Goal: Information Seeking & Learning: Compare options

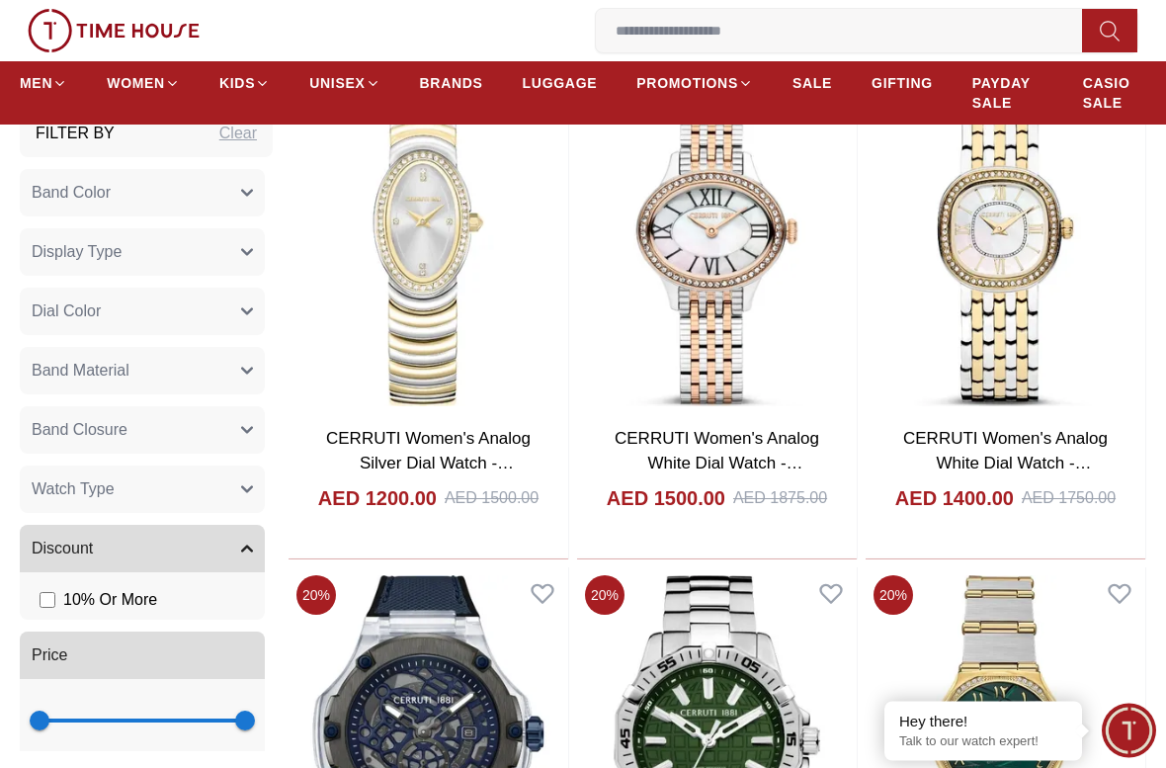
scroll to position [868, 0]
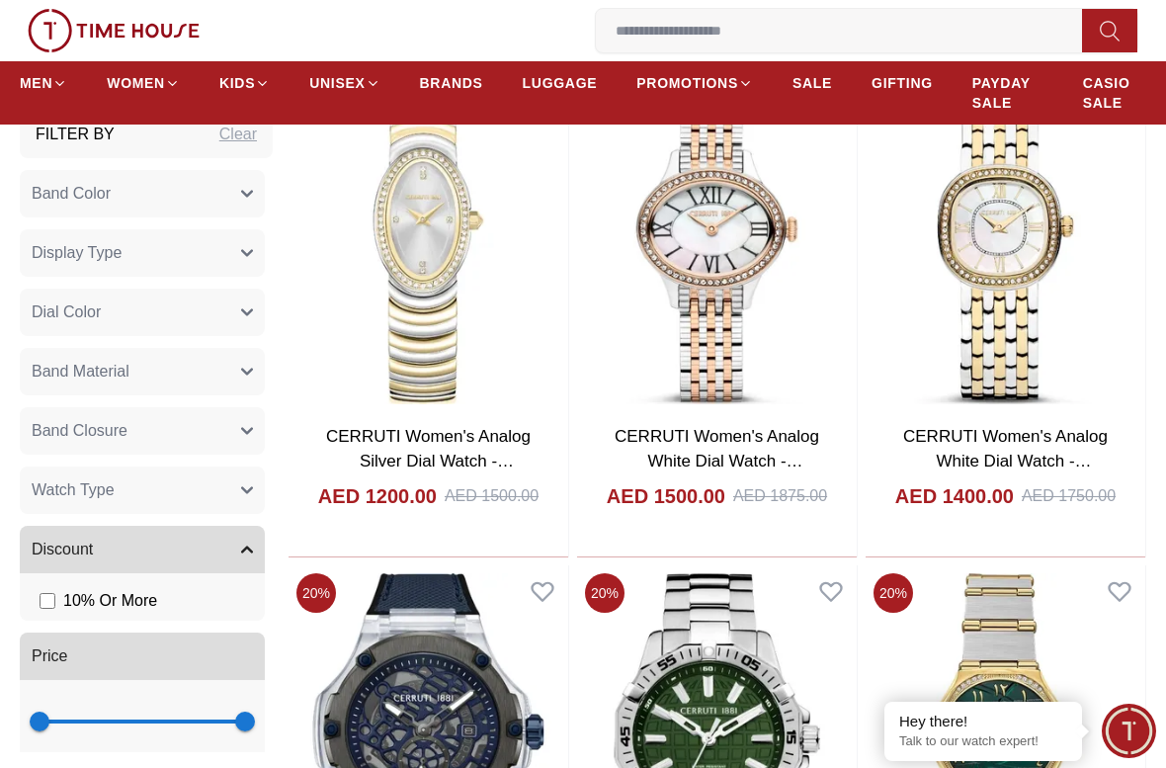
click at [92, 591] on span "10 % Or More" at bounding box center [110, 601] width 94 height 24
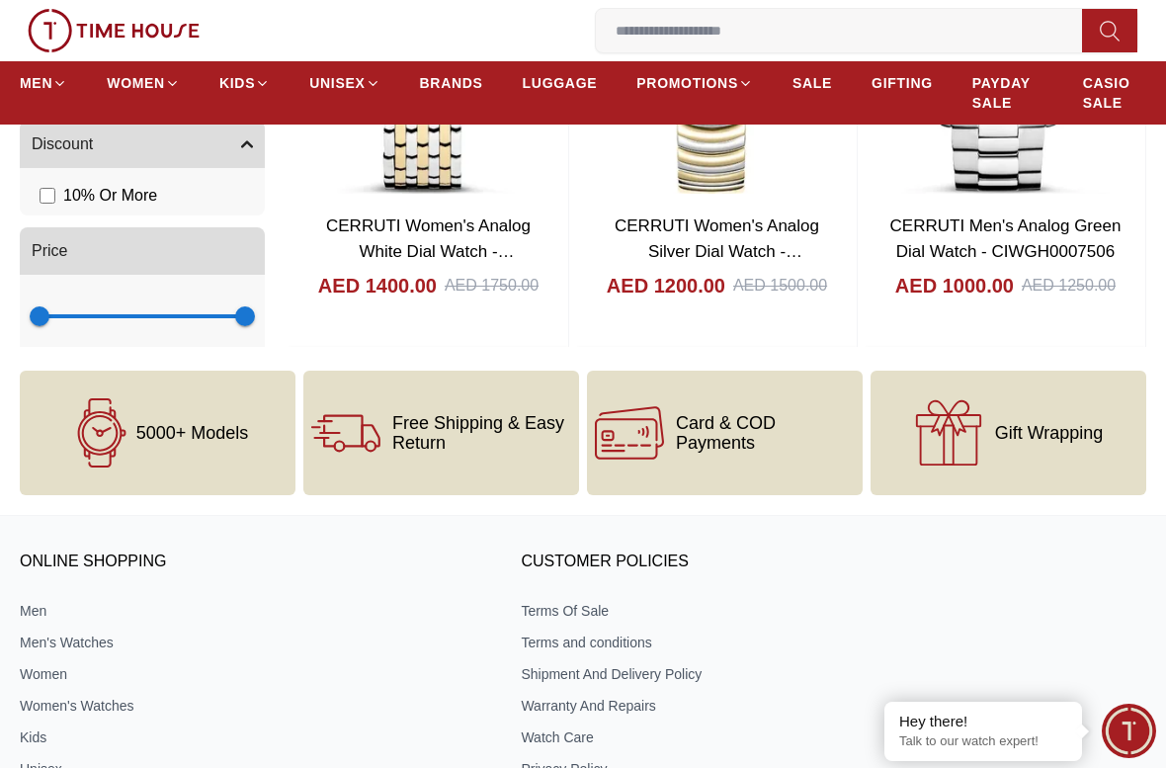
scroll to position [1375, 0]
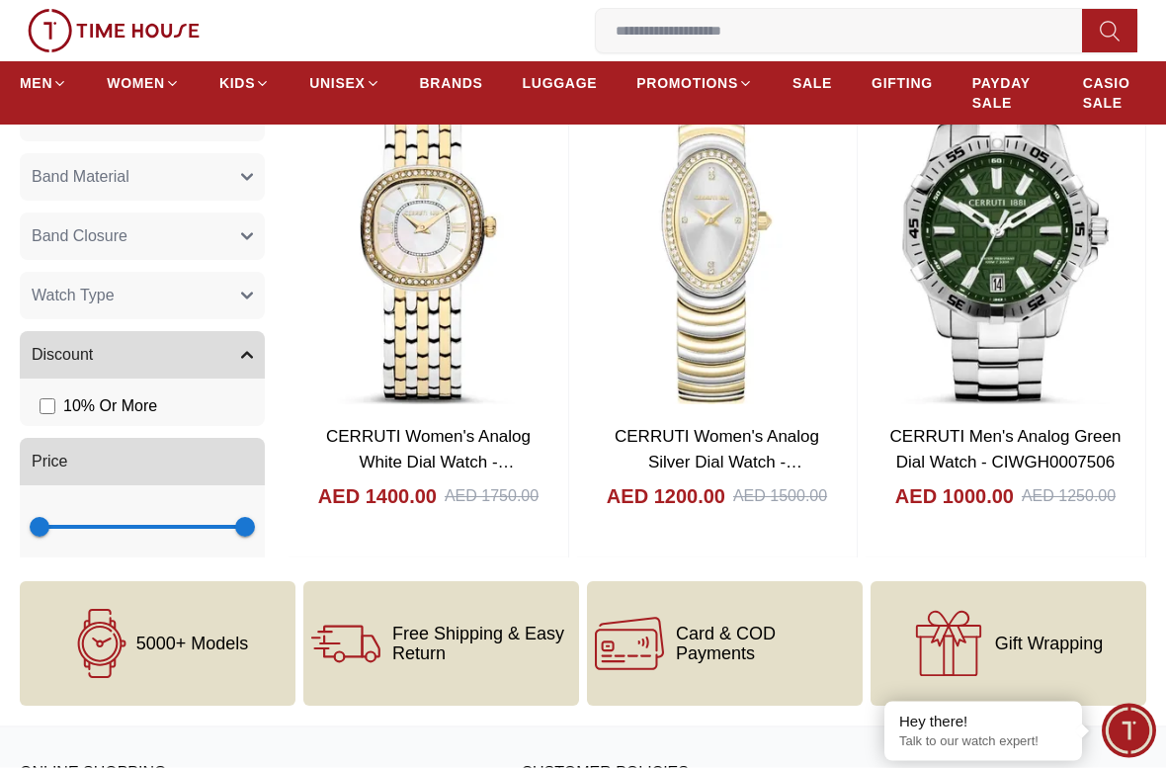
click at [241, 351] on icon "button" at bounding box center [247, 356] width 12 height 12
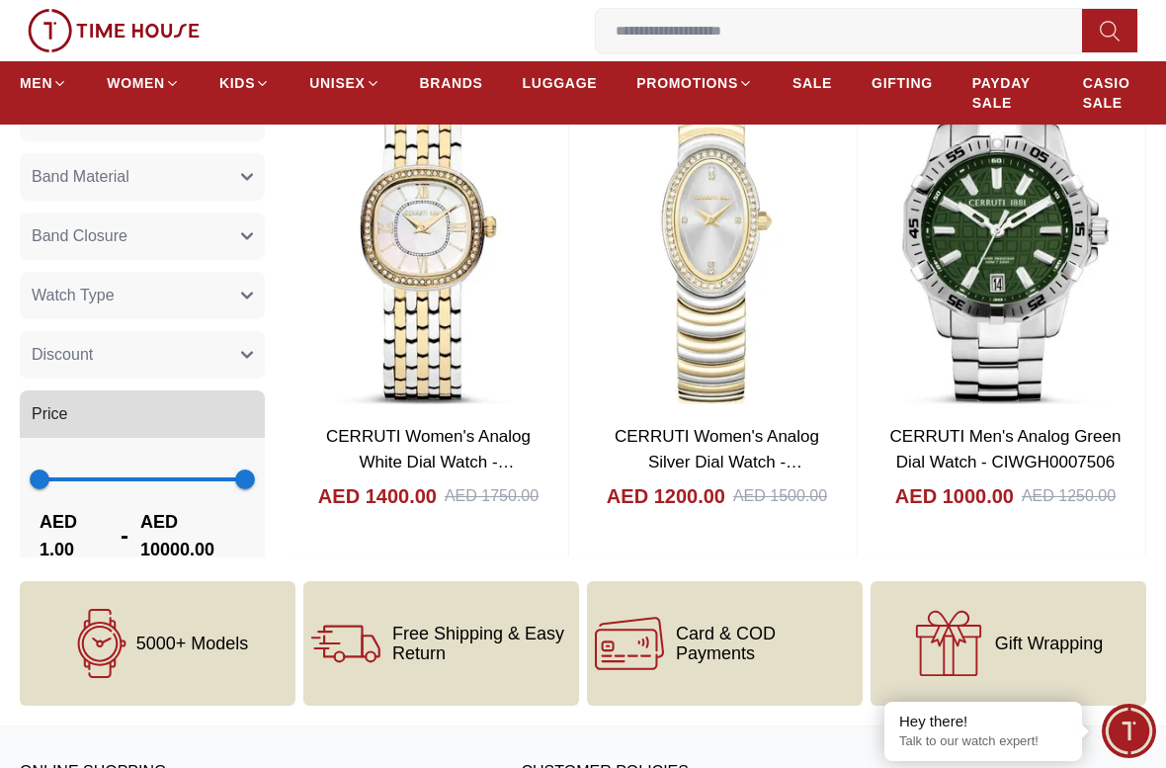
click at [238, 340] on button "Discount" at bounding box center [142, 354] width 245 height 47
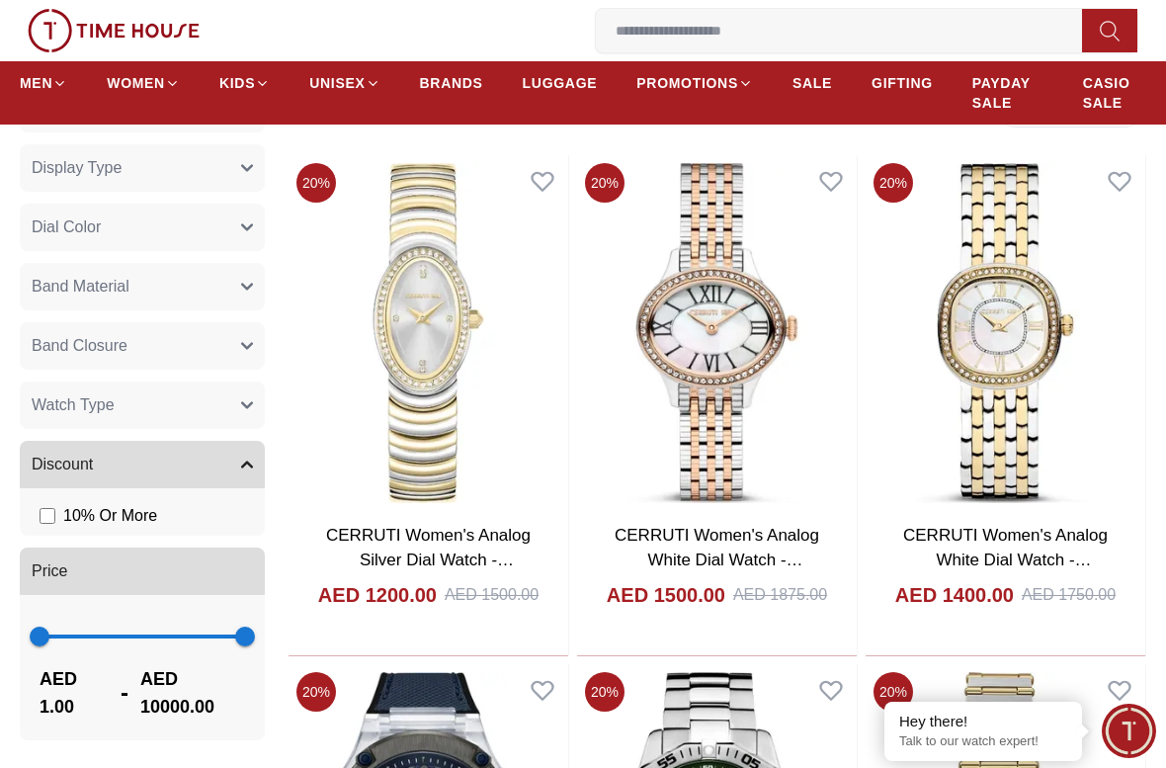
scroll to position [84, 0]
click at [233, 405] on button "Watch Type" at bounding box center [142, 405] width 245 height 47
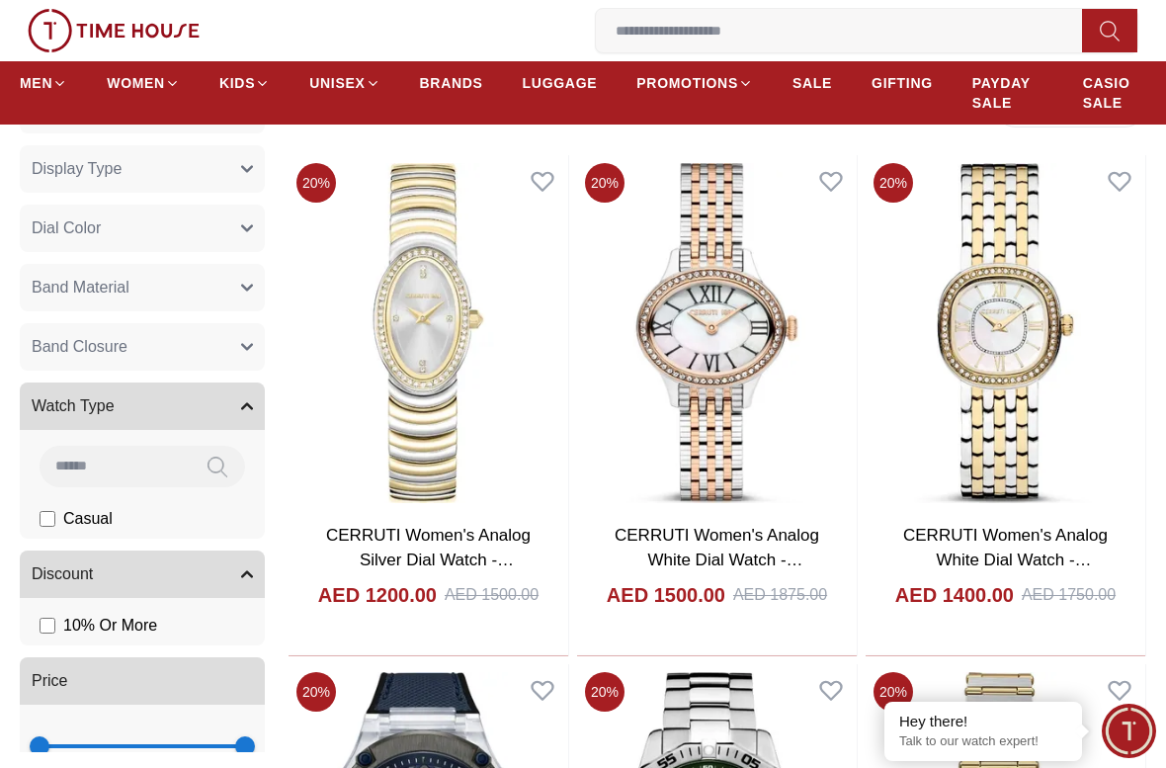
click at [240, 410] on button "Watch Type" at bounding box center [142, 405] width 245 height 47
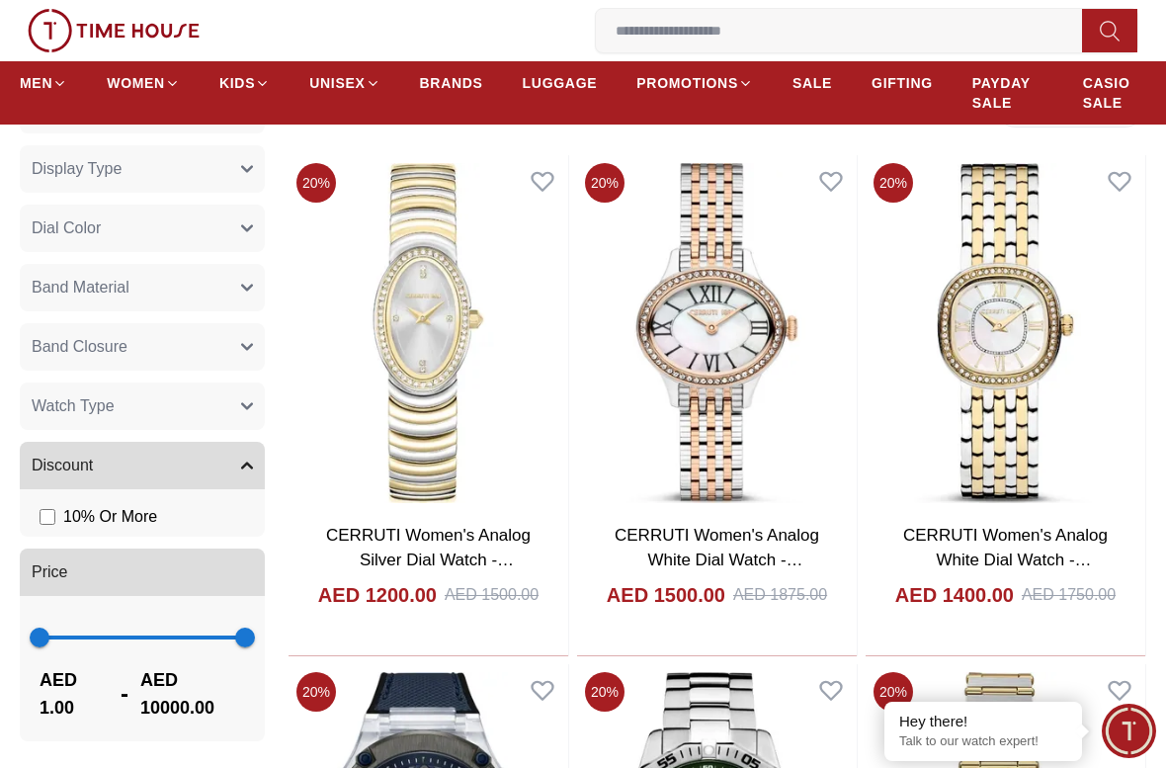
click at [243, 404] on icon "button" at bounding box center [247, 406] width 10 height 5
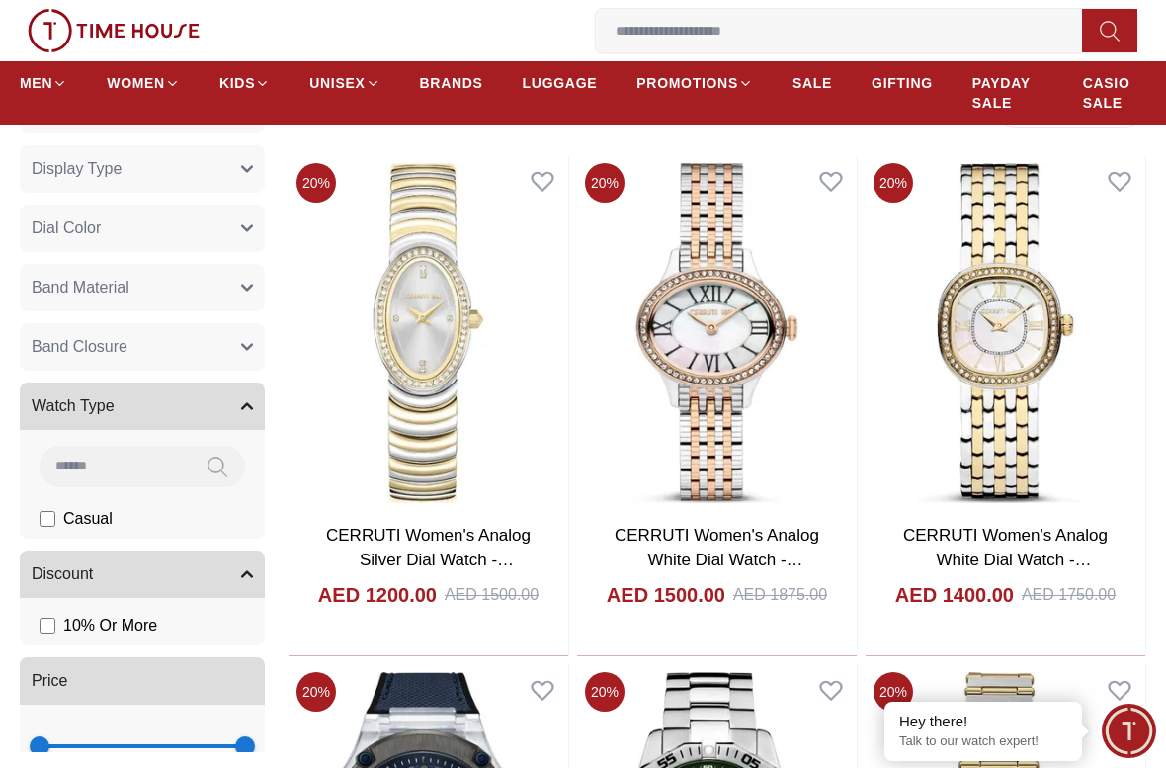
click at [239, 426] on button "Watch Type" at bounding box center [142, 405] width 245 height 47
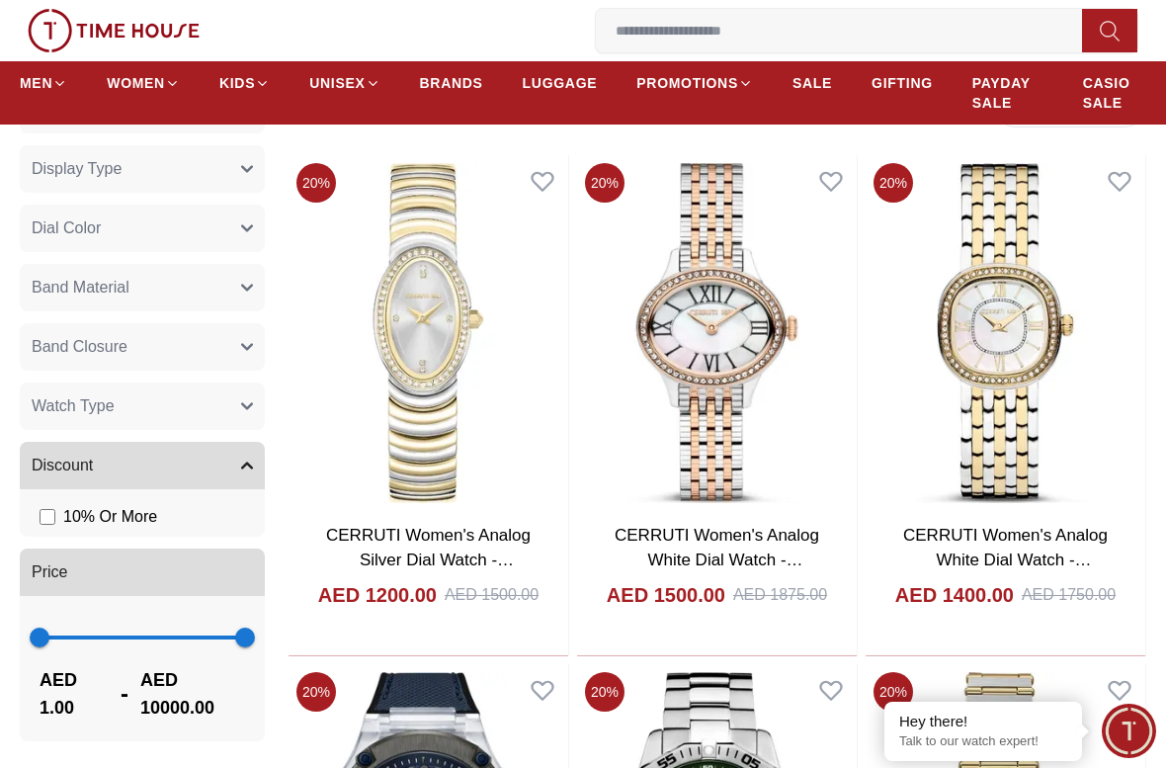
click at [231, 369] on button "Band Closure" at bounding box center [142, 346] width 245 height 47
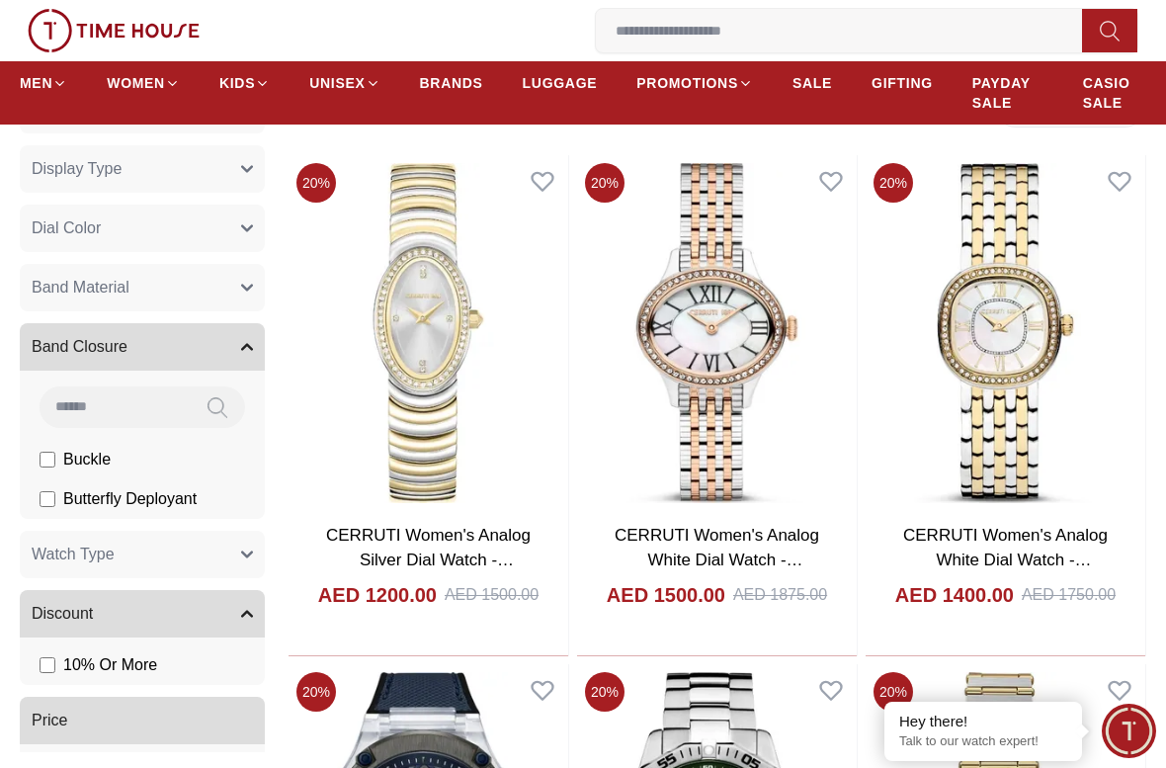
click at [244, 338] on button "Band Closure" at bounding box center [142, 346] width 245 height 47
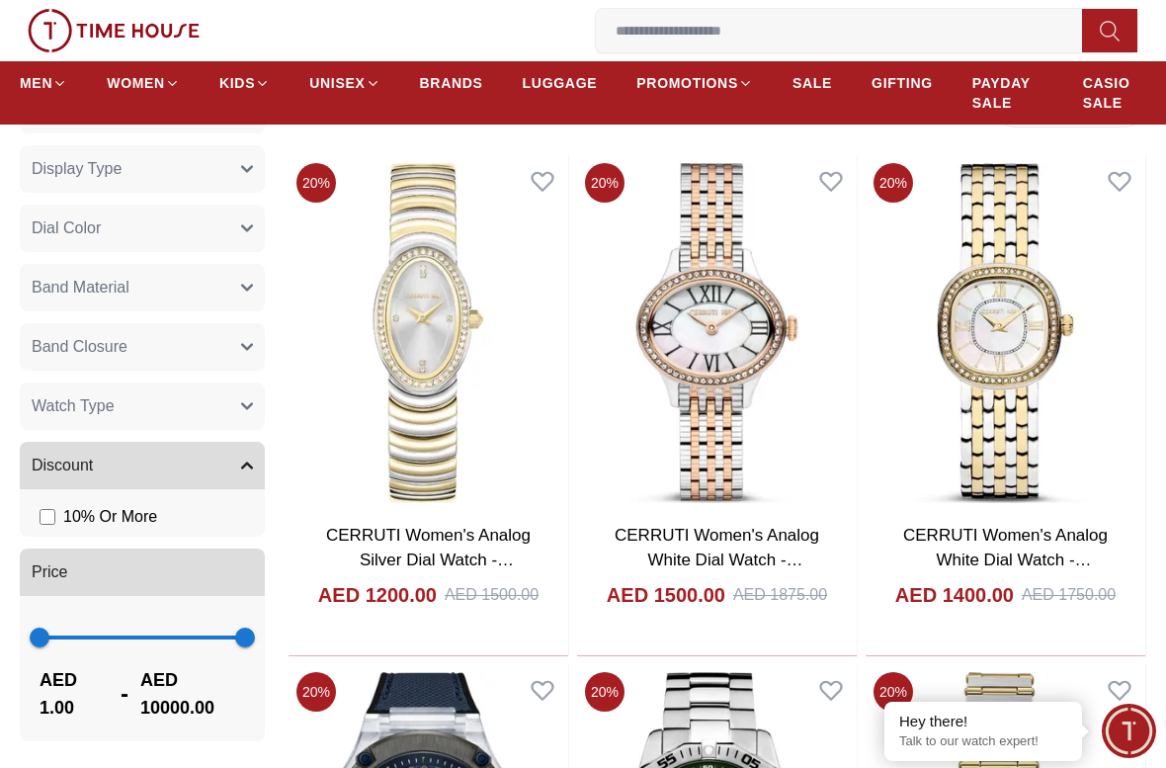
click at [243, 337] on button "Band Closure" at bounding box center [142, 346] width 245 height 47
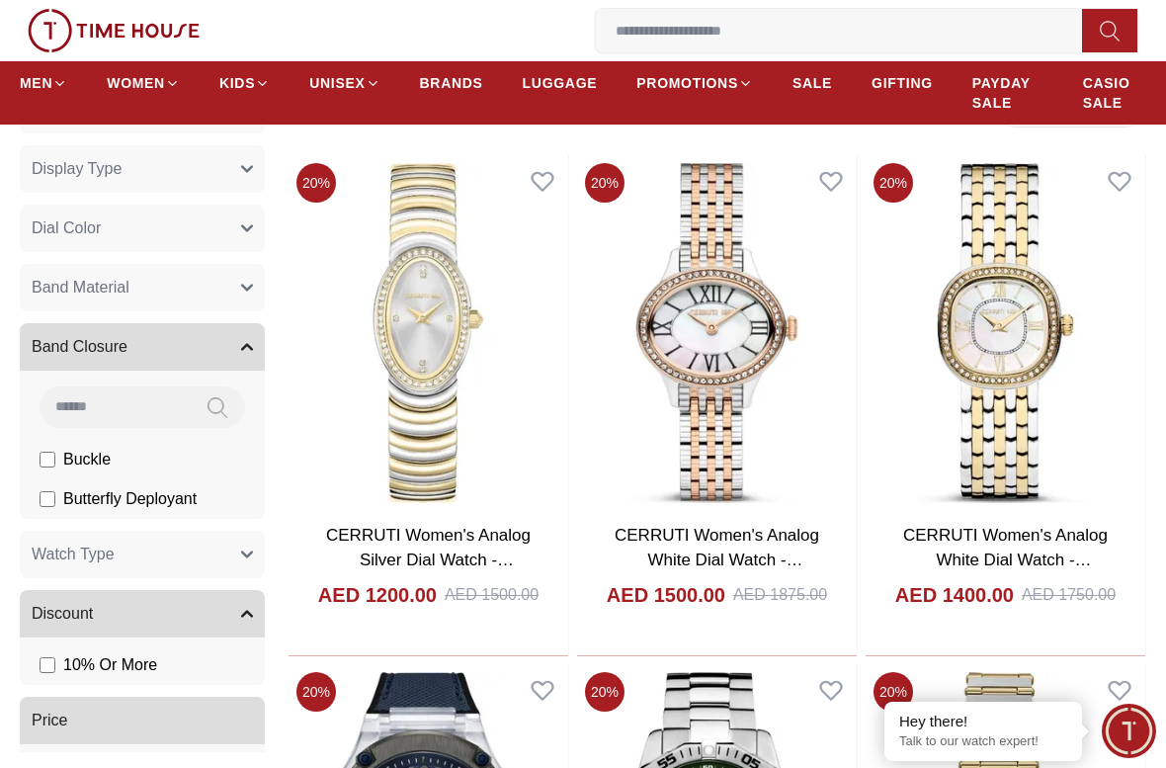
click at [248, 272] on button "Band Material" at bounding box center [142, 287] width 245 height 47
click at [248, 225] on icon "button" at bounding box center [247, 228] width 12 height 12
click at [244, 176] on button "Display Type" at bounding box center [142, 168] width 245 height 47
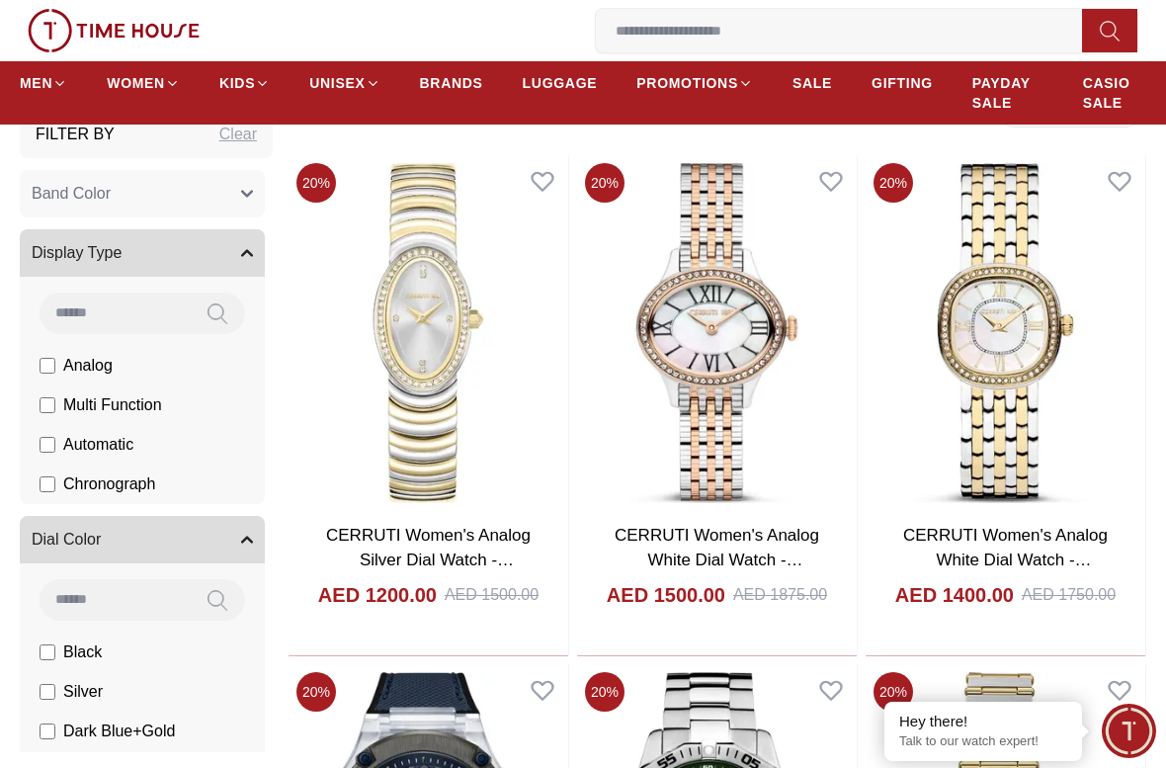
scroll to position [0, 0]
click at [241, 182] on button "Band Color" at bounding box center [142, 193] width 245 height 47
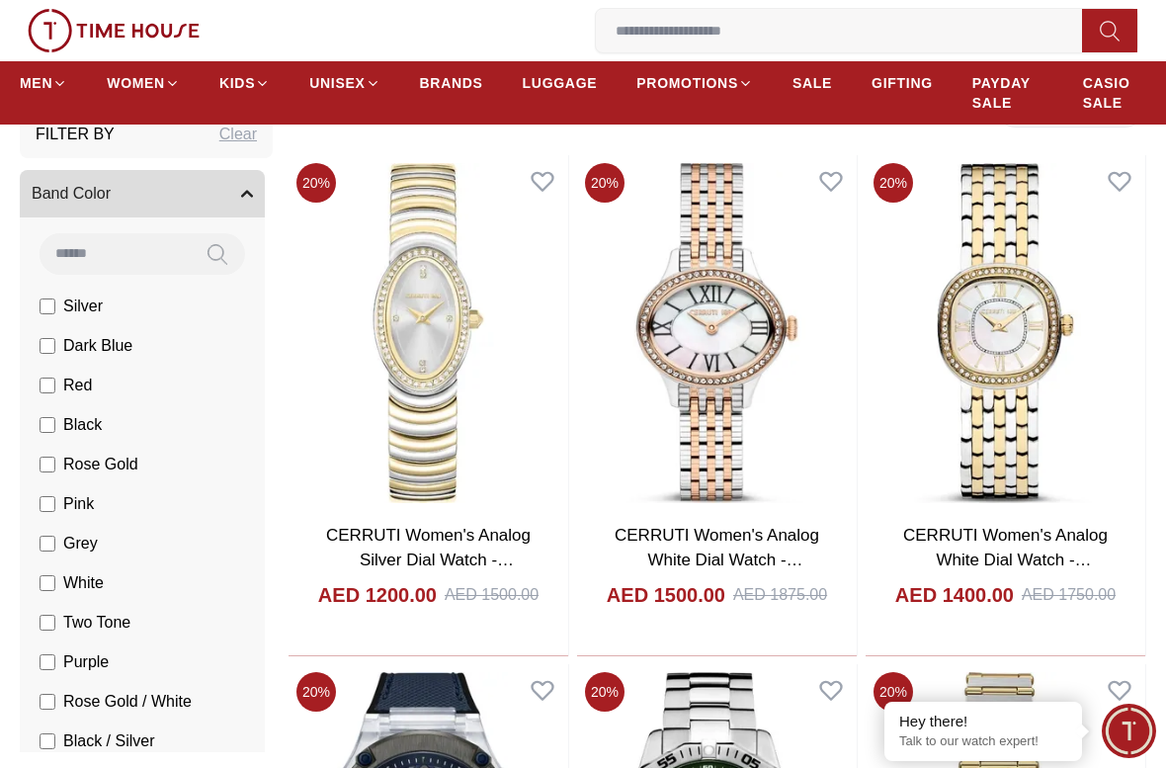
click at [256, 172] on button "Band Color" at bounding box center [142, 193] width 245 height 47
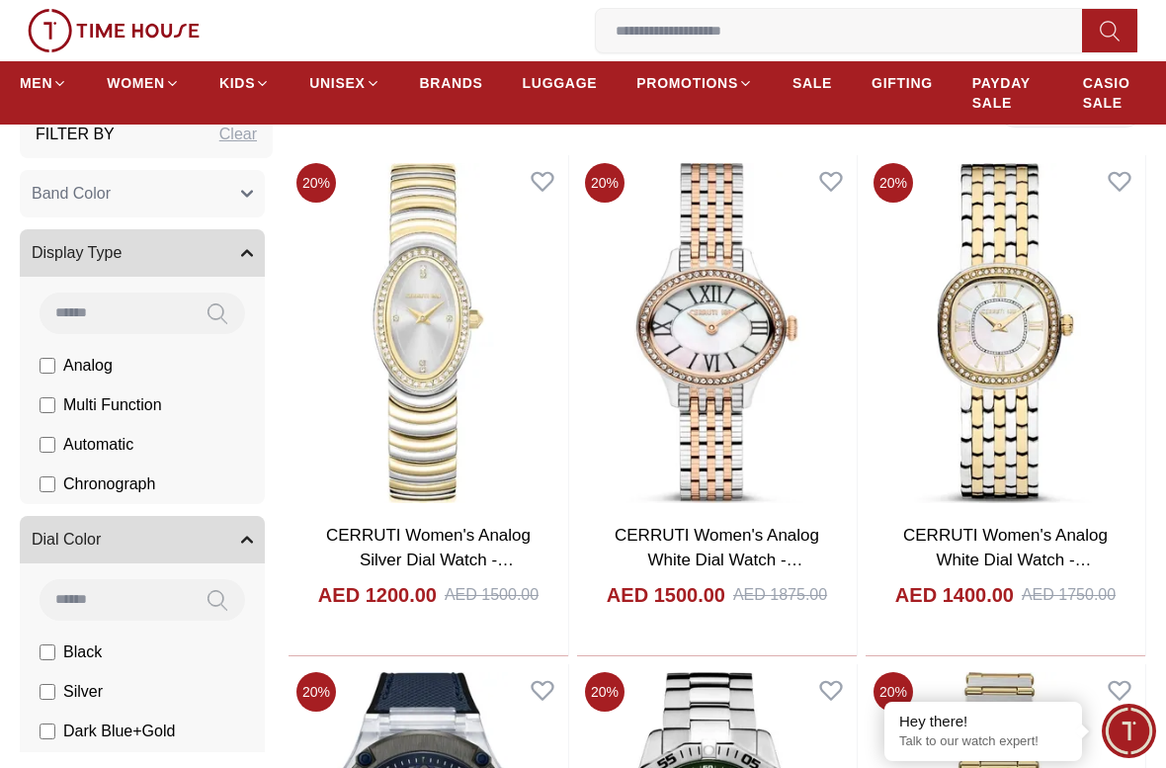
click at [224, 259] on button "Display Type" at bounding box center [142, 252] width 245 height 47
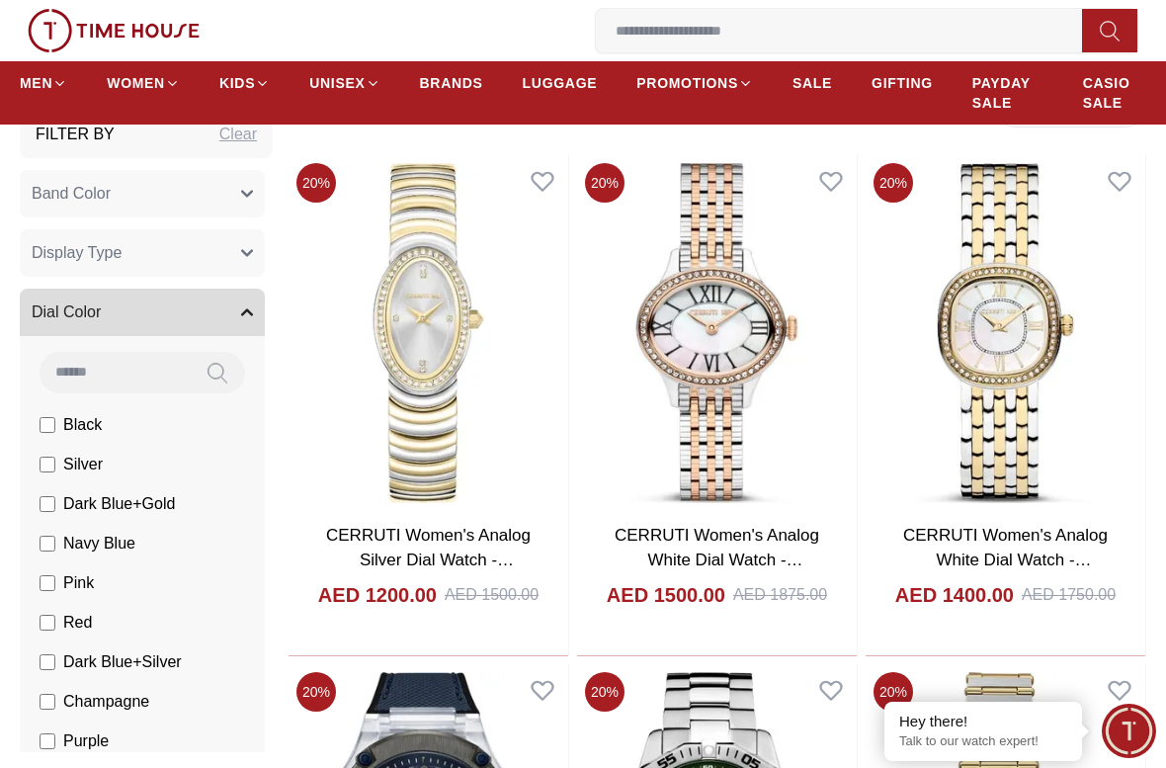
click at [230, 295] on button "Dial Color" at bounding box center [142, 311] width 245 height 47
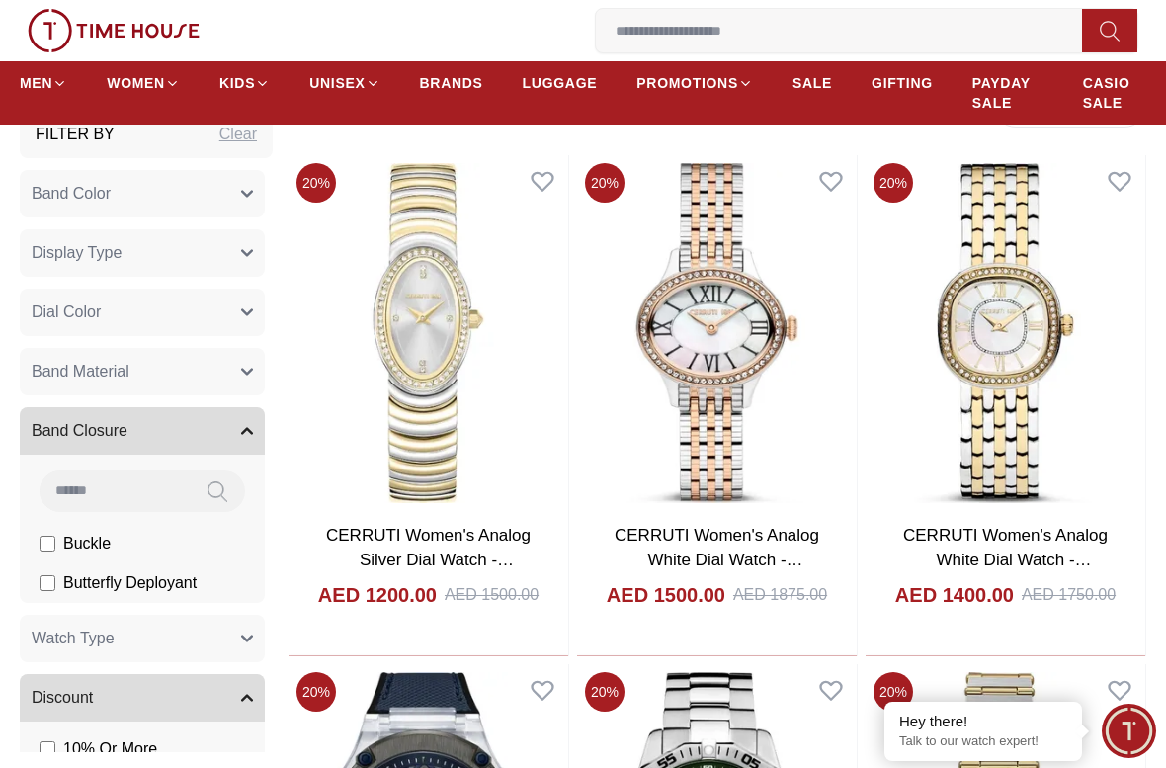
click at [230, 295] on button "Dial Color" at bounding box center [142, 311] width 245 height 47
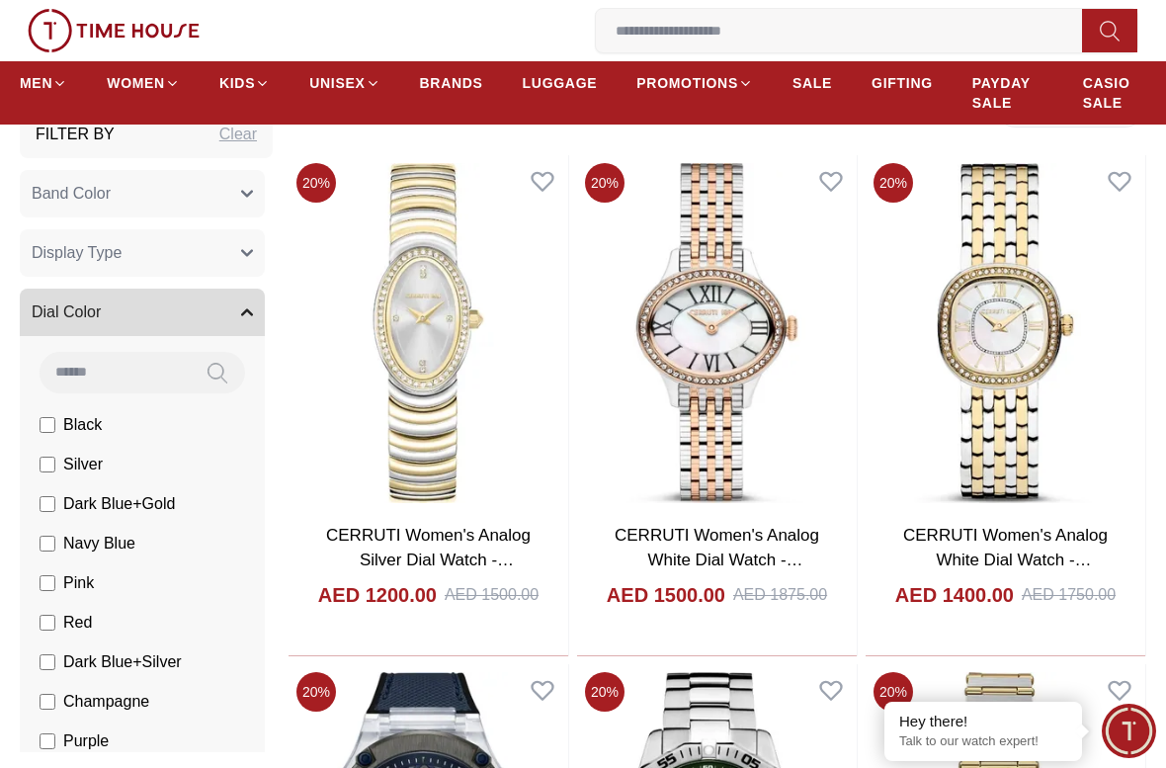
click at [241, 239] on button "Display Type" at bounding box center [142, 252] width 245 height 47
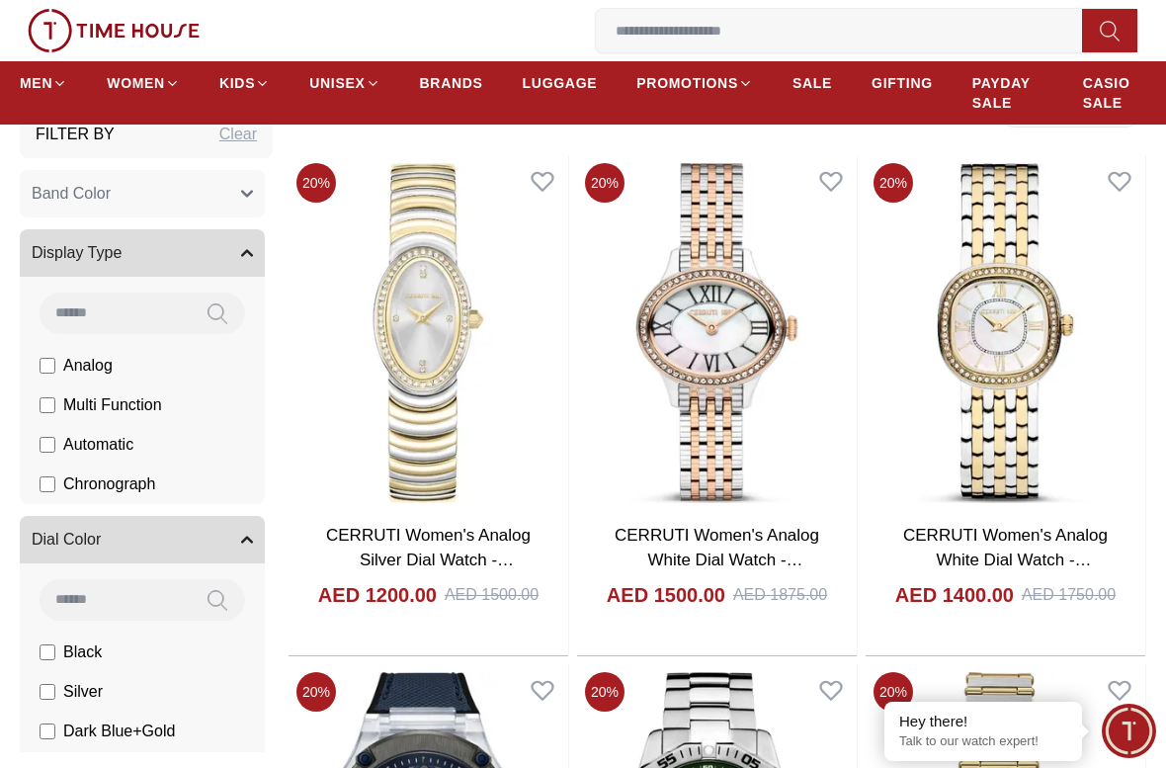
click at [1128, 656] on button "Add to cart" at bounding box center [1005, 679] width 280 height 46
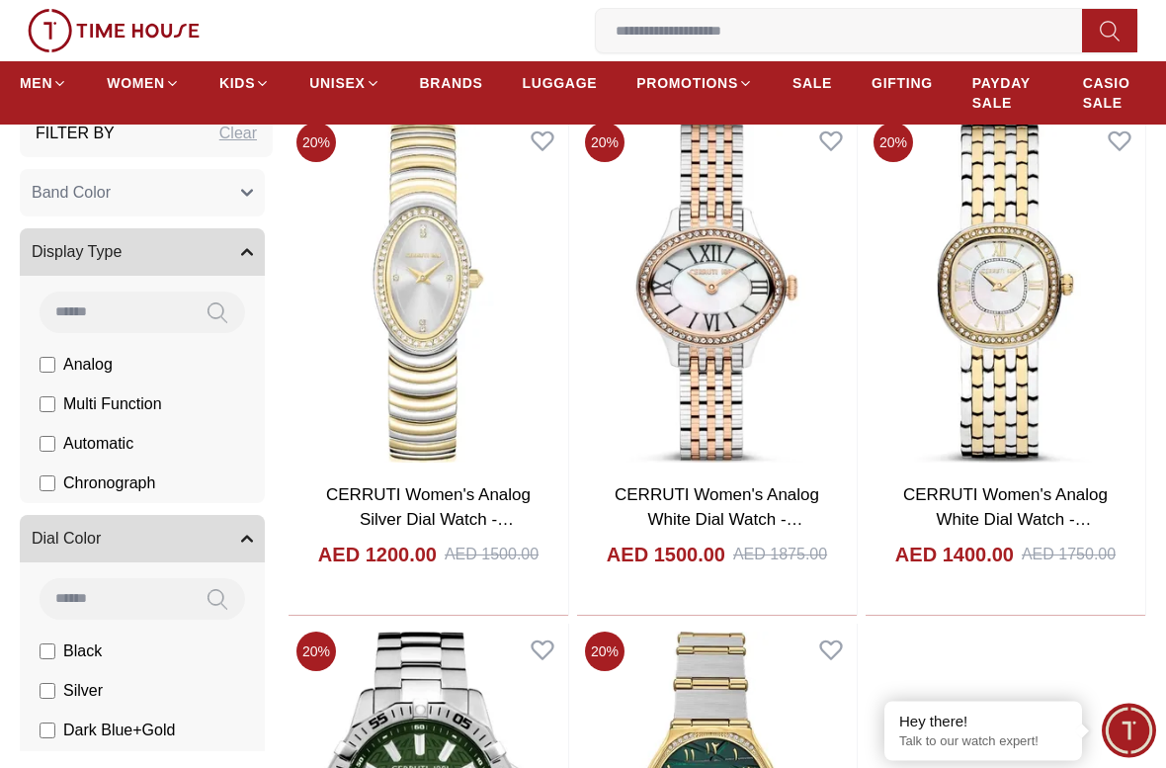
scroll to position [810, 0]
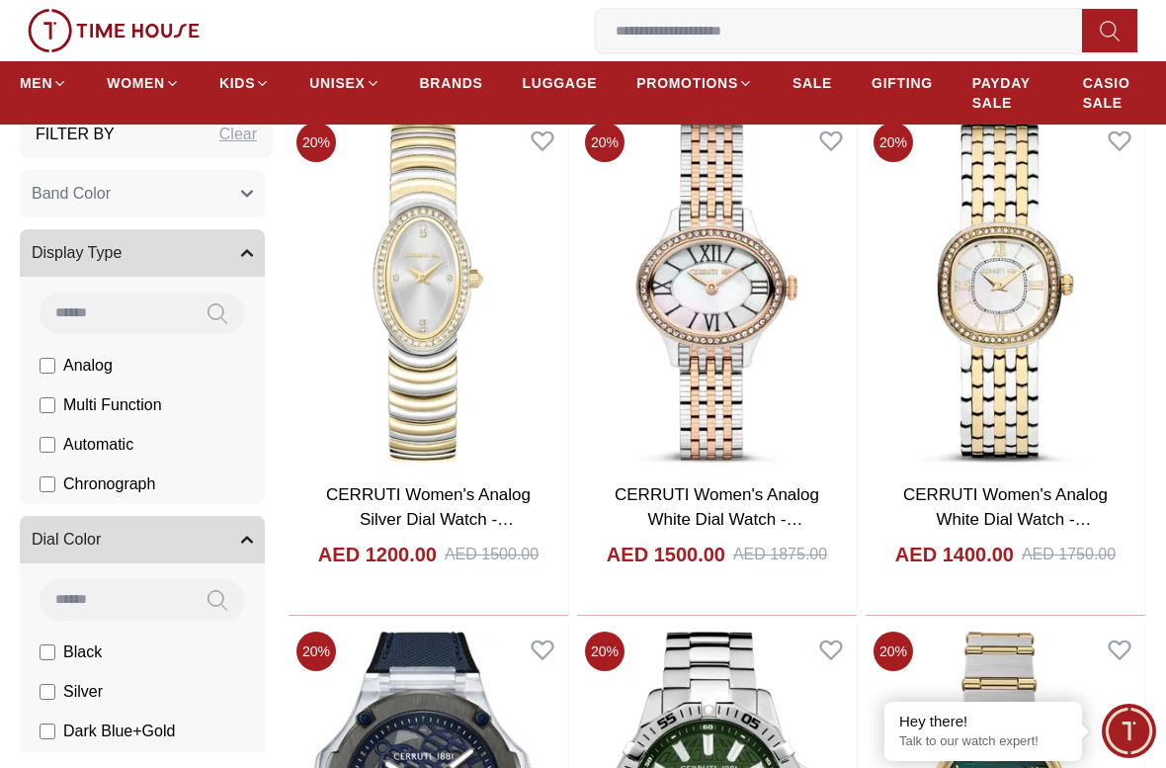
click at [59, 402] on label "Multi Function" at bounding box center [101, 405] width 122 height 24
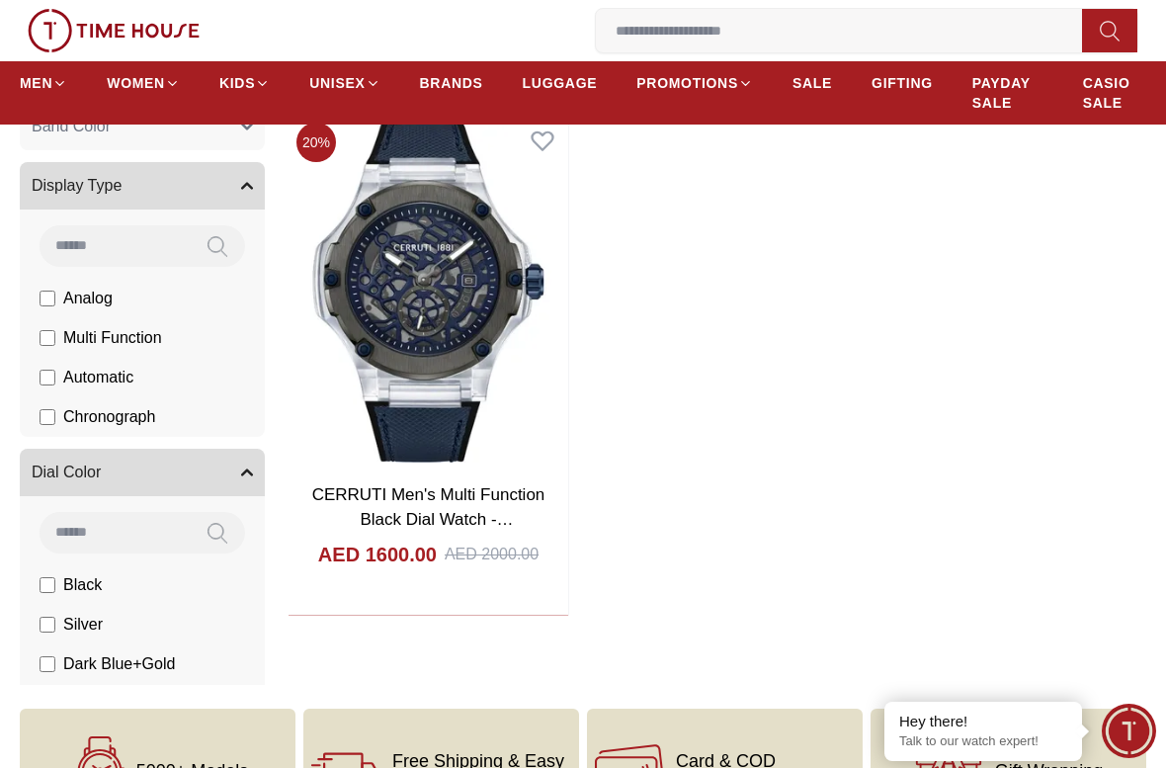
click at [58, 333] on label "Multi Function" at bounding box center [101, 338] width 122 height 24
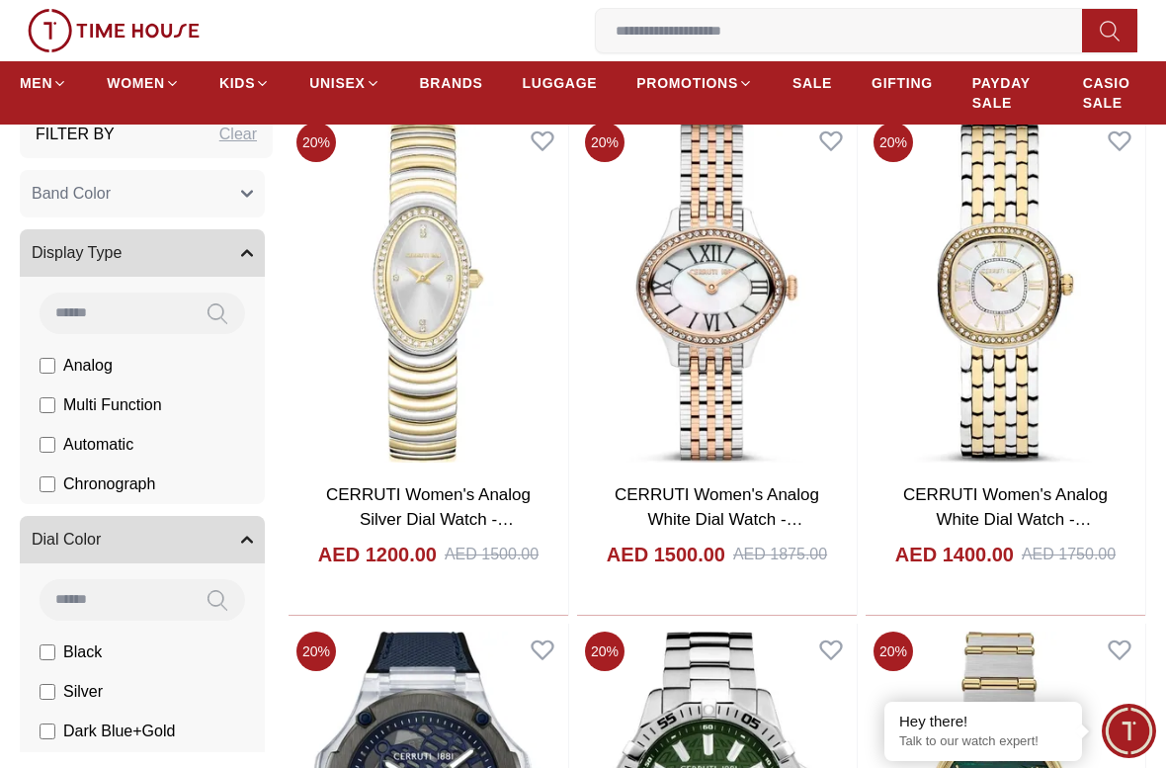
click at [43, 472] on label "Chronograph" at bounding box center [98, 484] width 116 height 24
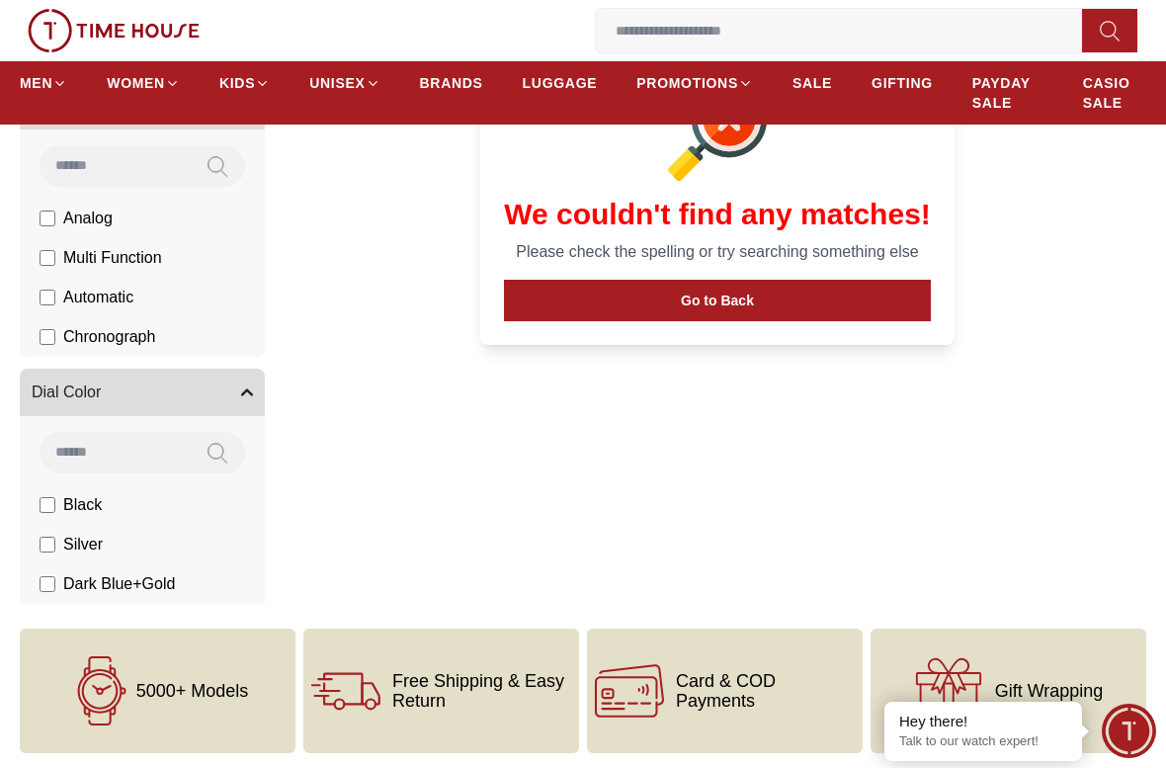
click at [840, 303] on button "Go to Back" at bounding box center [717, 300] width 427 height 41
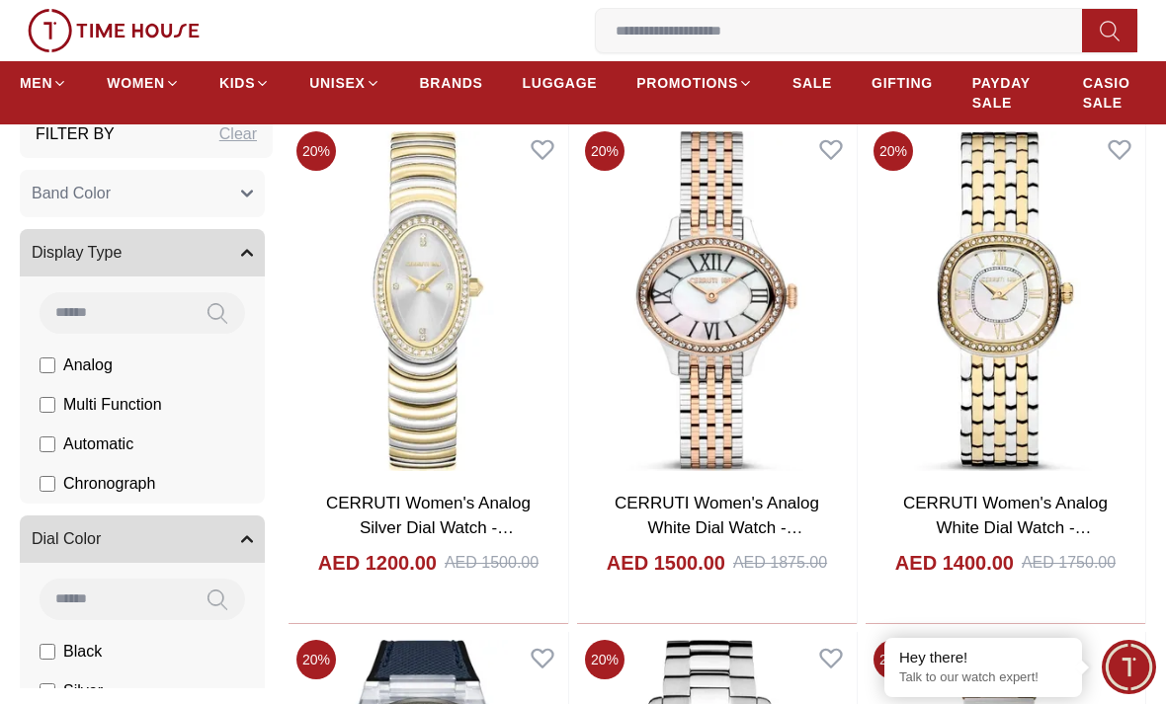
scroll to position [1712, 0]
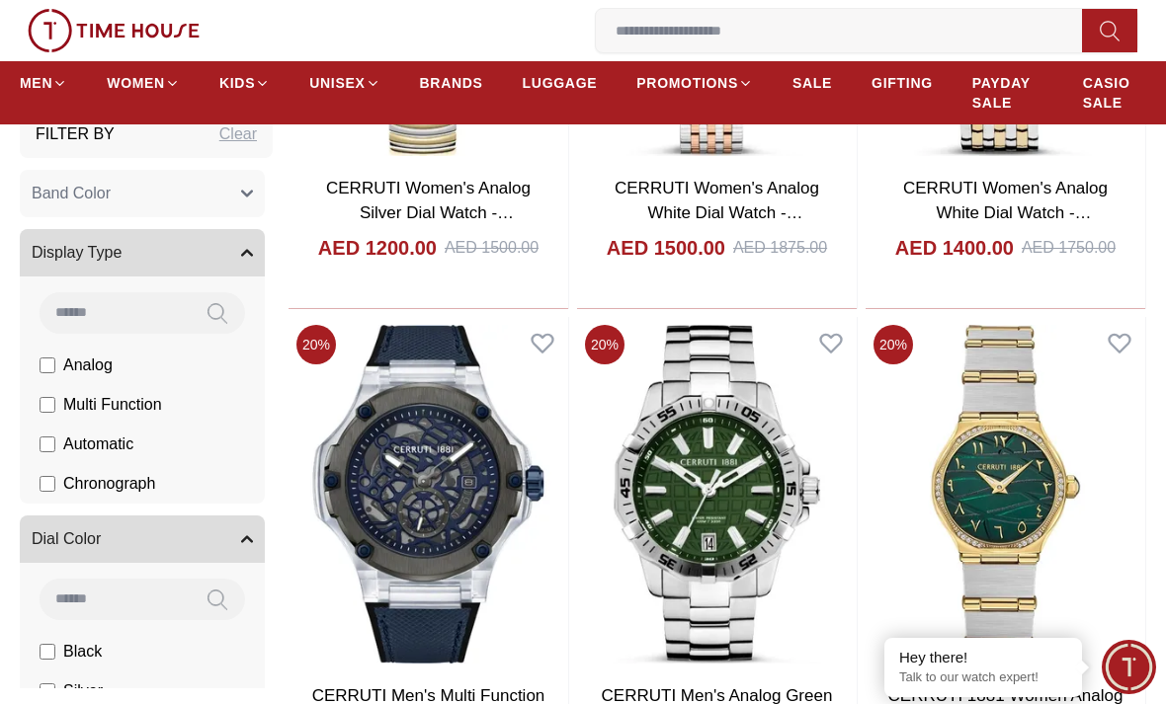
scroll to position [900, 0]
